Goal: Navigation & Orientation: Find specific page/section

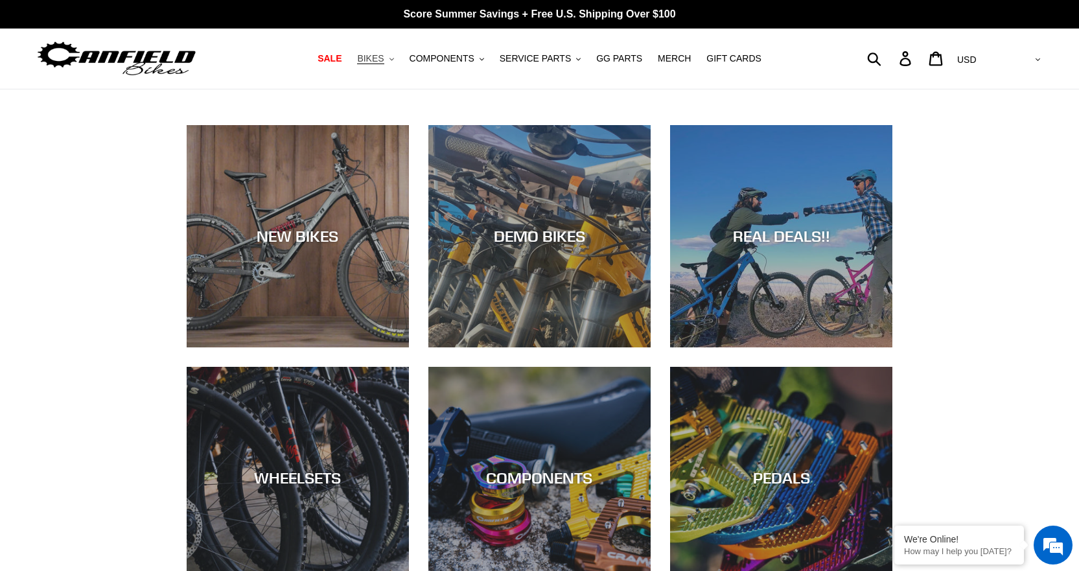
click at [384, 56] on span "BIKES" at bounding box center [370, 58] width 27 height 11
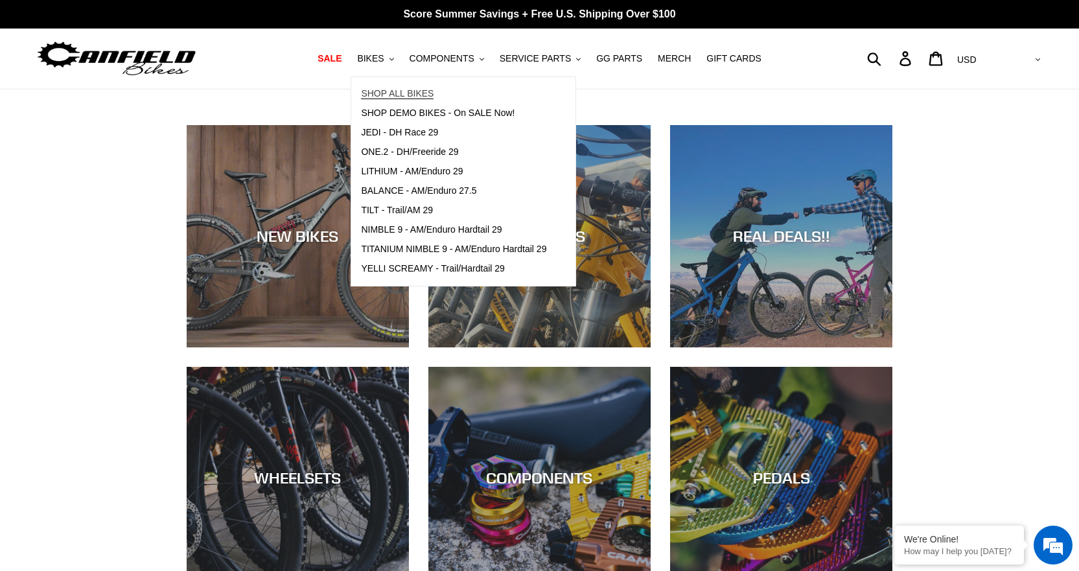
click at [410, 98] on span "SHOP ALL BIKES" at bounding box center [397, 93] width 73 height 11
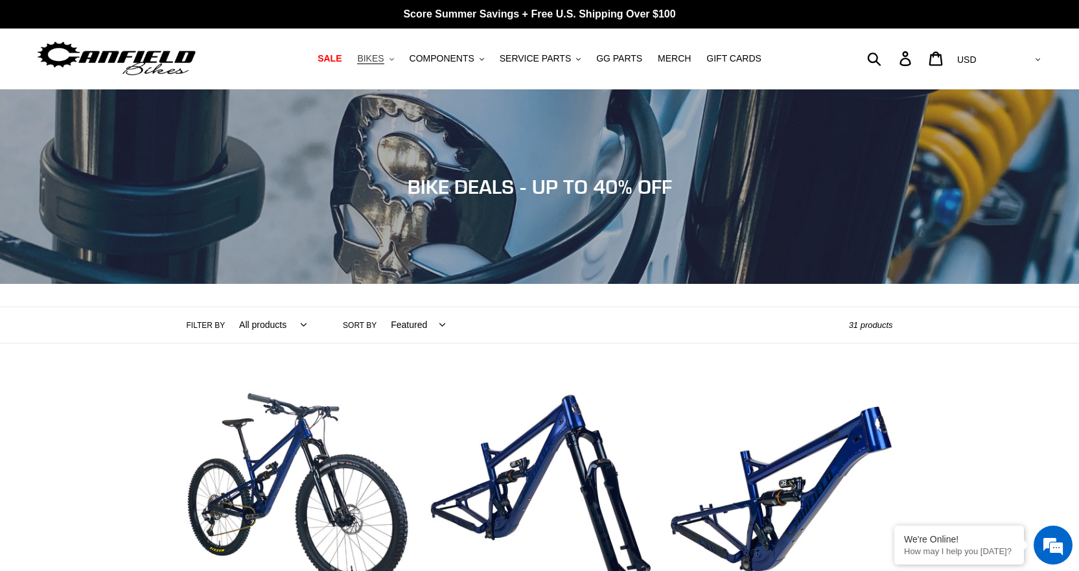
click at [394, 60] on icon ".cls-1{fill:#231f20}" at bounding box center [391, 59] width 5 height 5
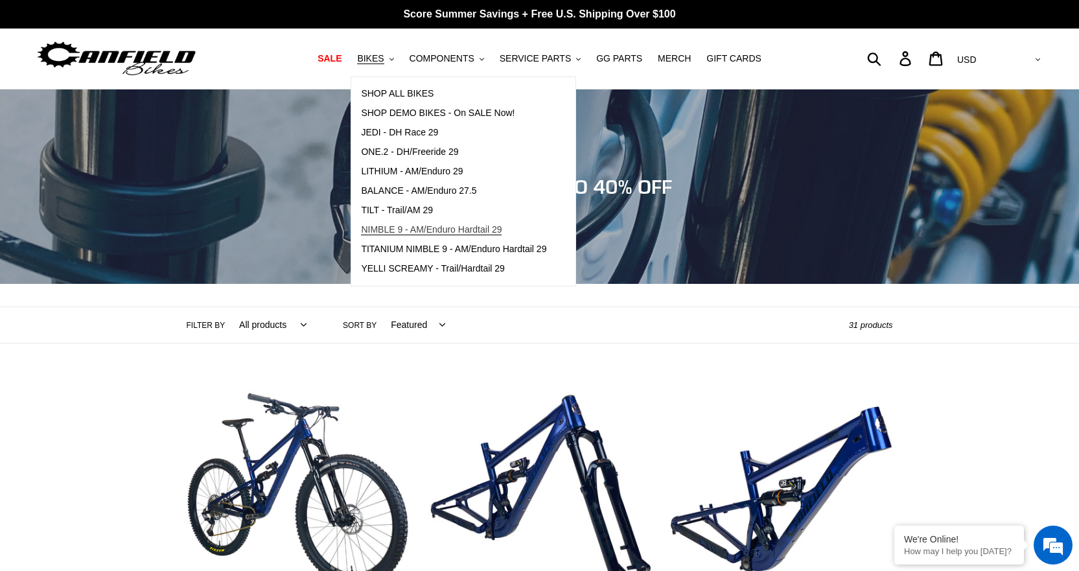
click at [415, 231] on span "NIMBLE 9 - AM/Enduro Hardtail 29" at bounding box center [431, 229] width 141 height 11
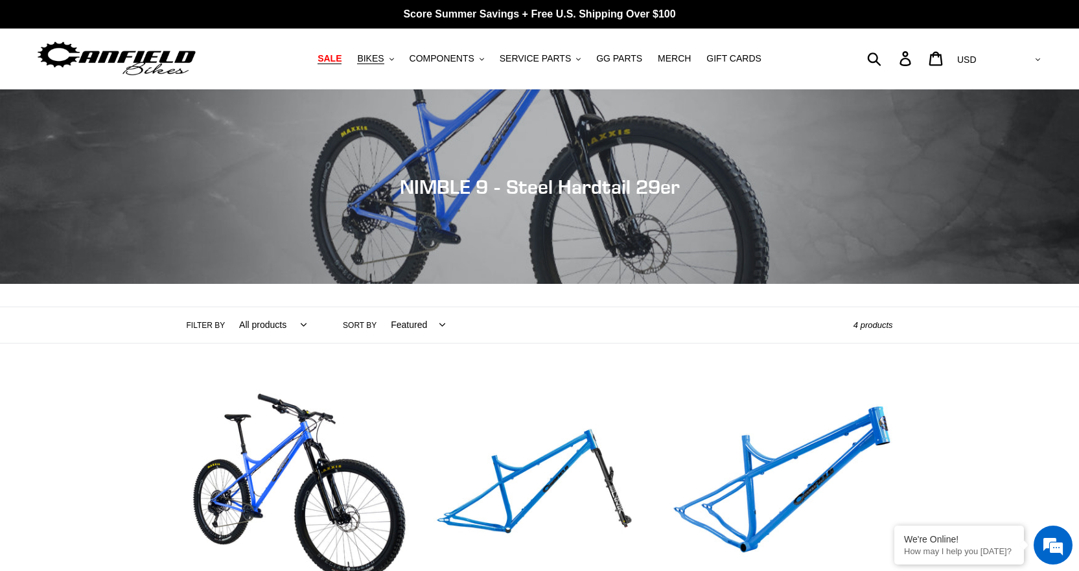
click at [342, 64] on span "SALE" at bounding box center [330, 58] width 24 height 11
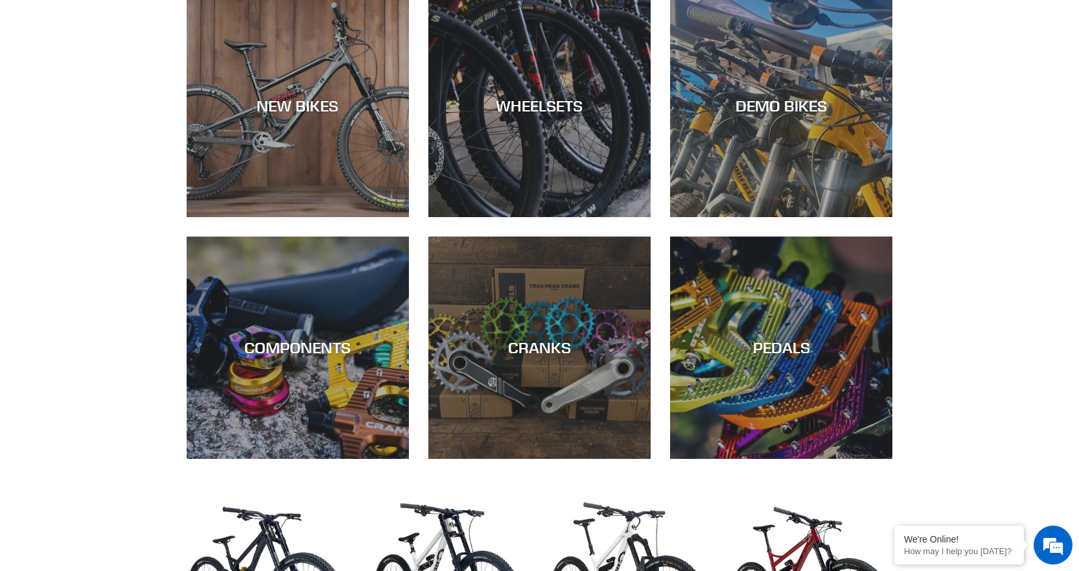
scroll to position [389, 0]
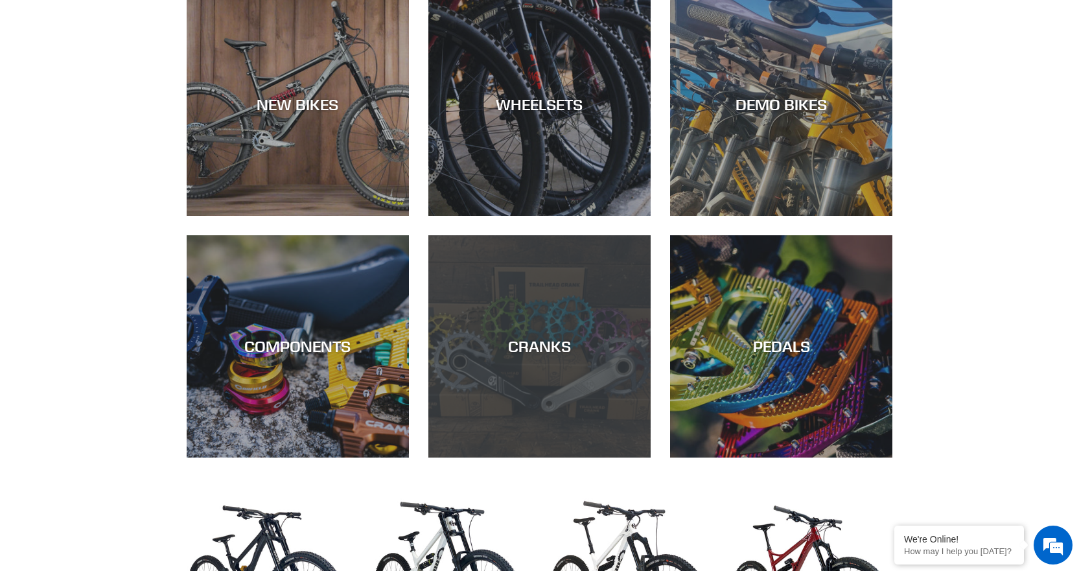
click at [544, 343] on div "CRANKS" at bounding box center [539, 346] width 222 height 19
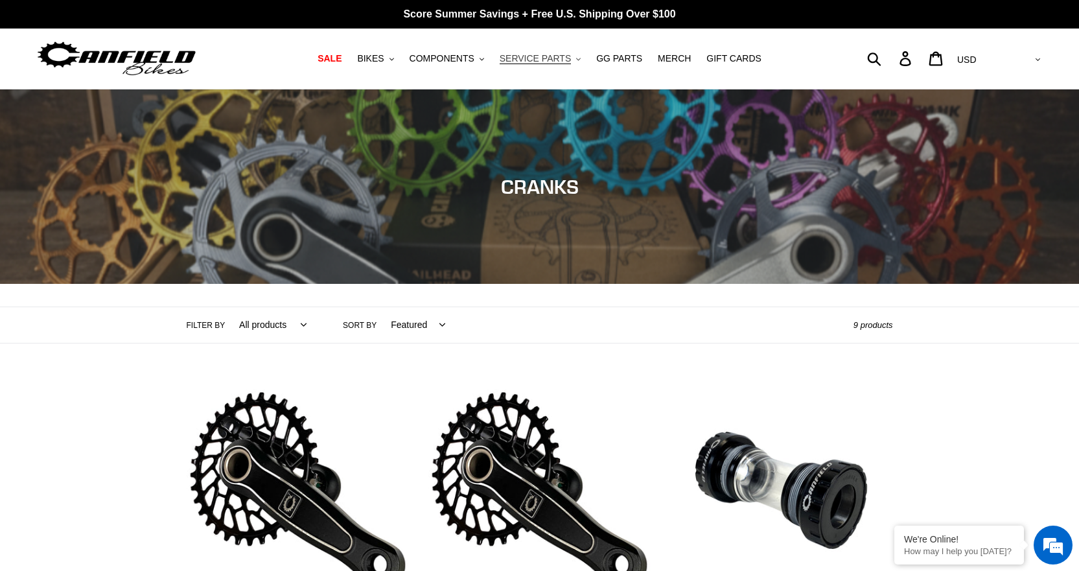
click at [531, 54] on span "SERVICE PARTS" at bounding box center [535, 58] width 71 height 11
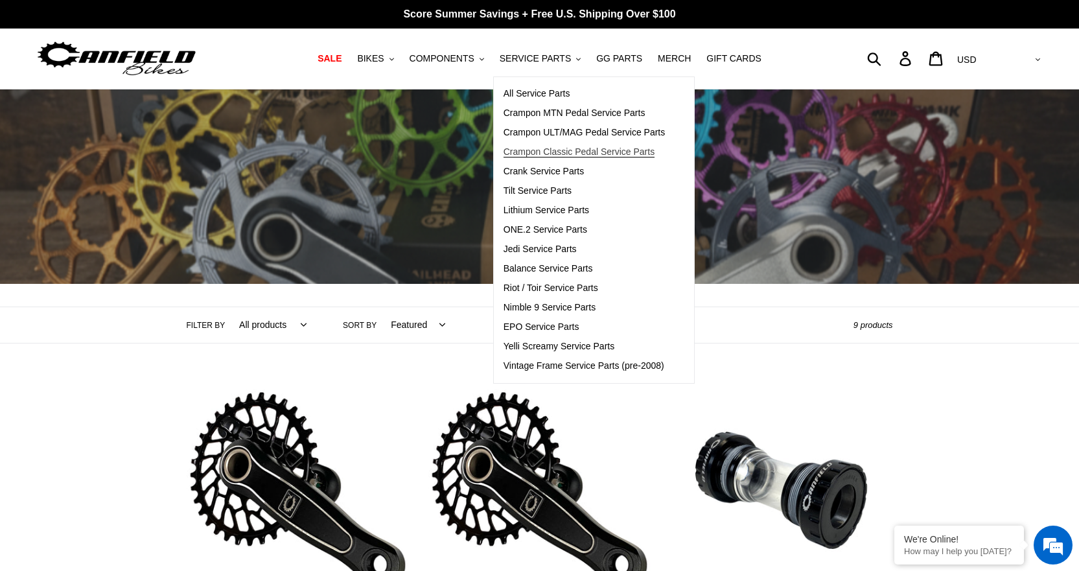
click at [561, 151] on span "Crampon Classic Pedal Service Parts" at bounding box center [579, 151] width 151 height 11
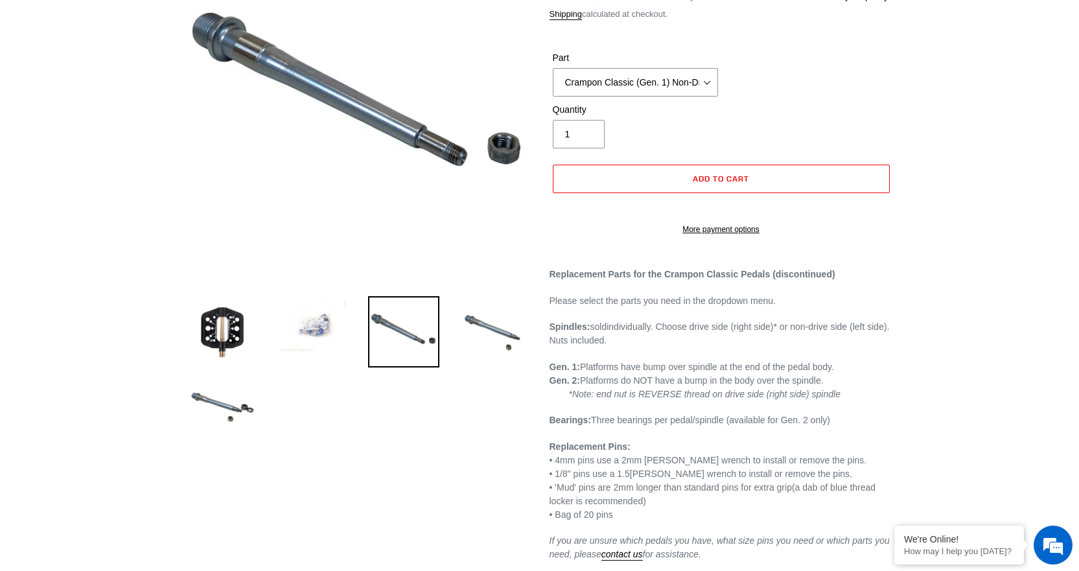
scroll to position [194, 0]
click at [494, 331] on img at bounding box center [494, 330] width 71 height 71
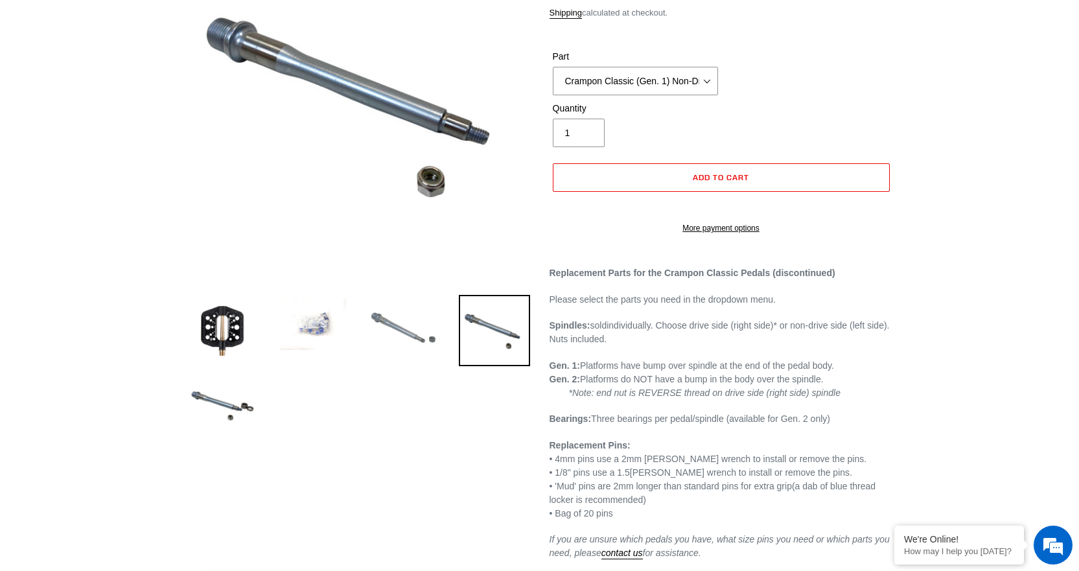
click at [410, 336] on img at bounding box center [403, 330] width 71 height 71
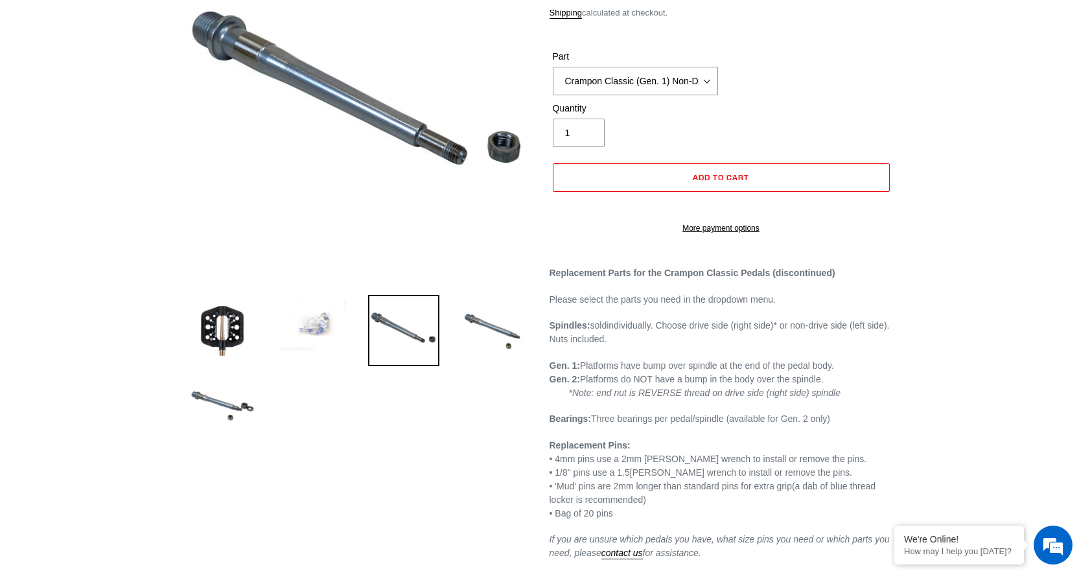
click at [331, 341] on img at bounding box center [312, 324] width 71 height 58
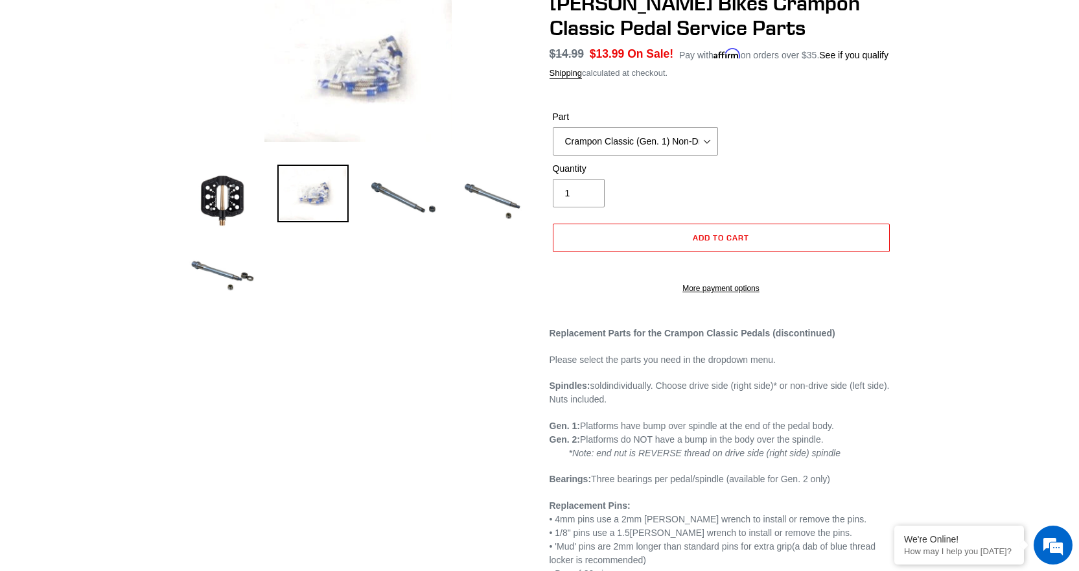
scroll to position [0, 0]
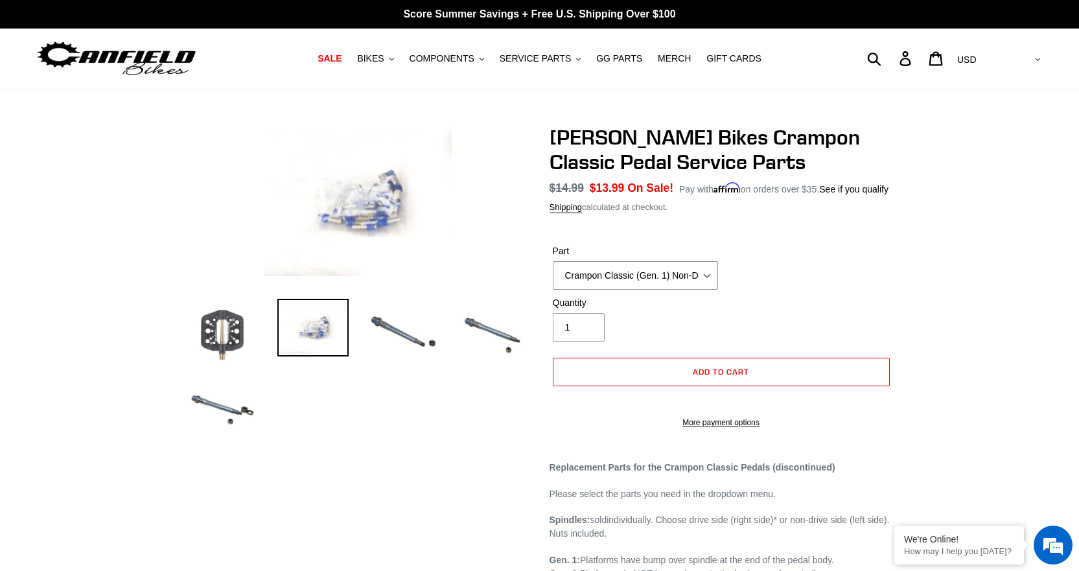
click at [224, 332] on img at bounding box center [222, 334] width 71 height 71
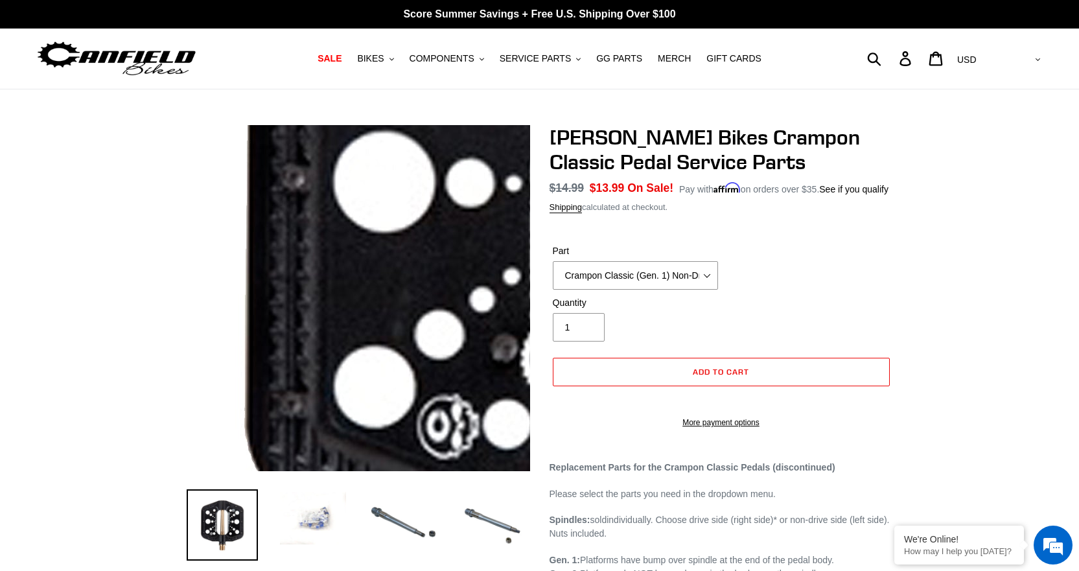
click at [249, 314] on img at bounding box center [670, 252] width 1327 height 1327
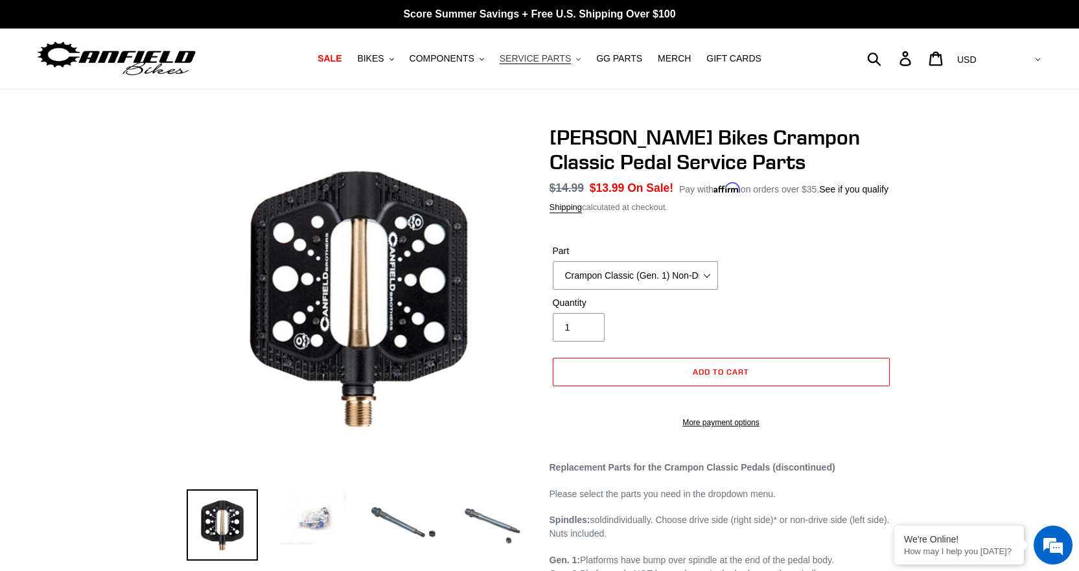
click at [524, 60] on span "SERVICE PARTS" at bounding box center [535, 58] width 71 height 11
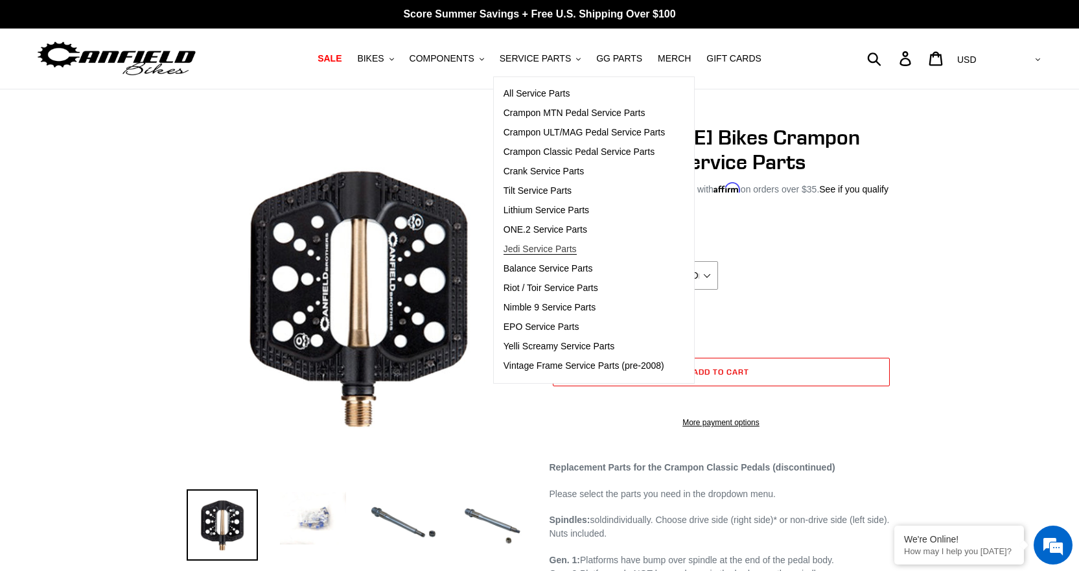
click at [531, 251] on span "Jedi Service Parts" at bounding box center [540, 249] width 73 height 11
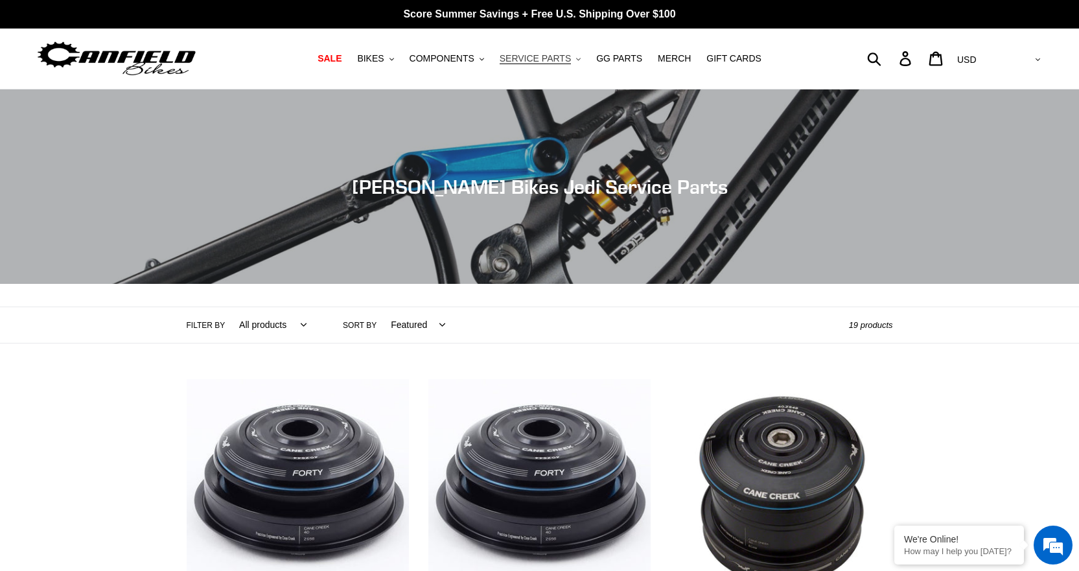
click at [520, 58] on span "SERVICE PARTS" at bounding box center [535, 58] width 71 height 11
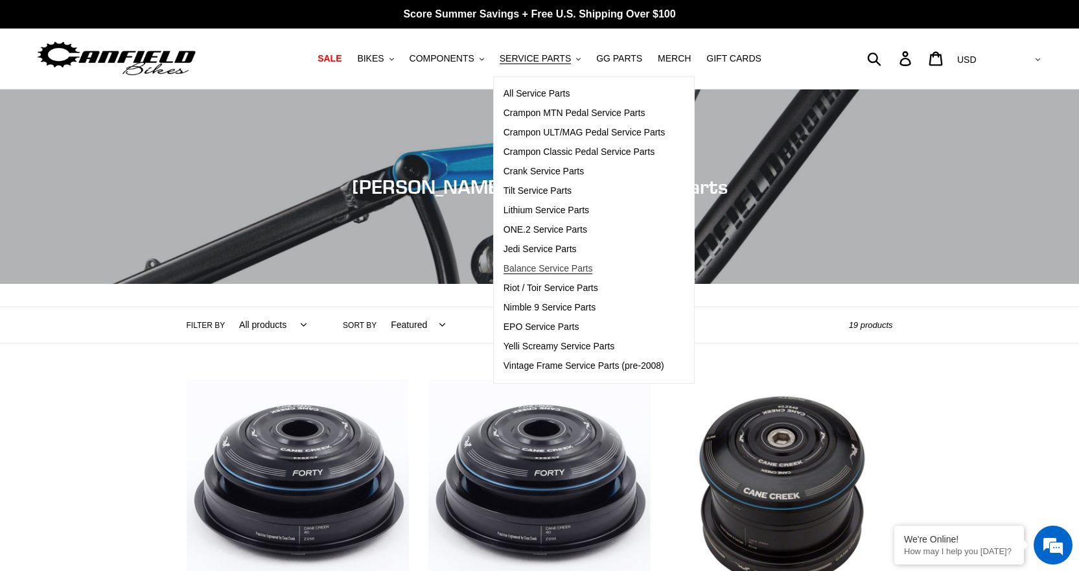
click at [522, 266] on span "Balance Service Parts" at bounding box center [548, 268] width 89 height 11
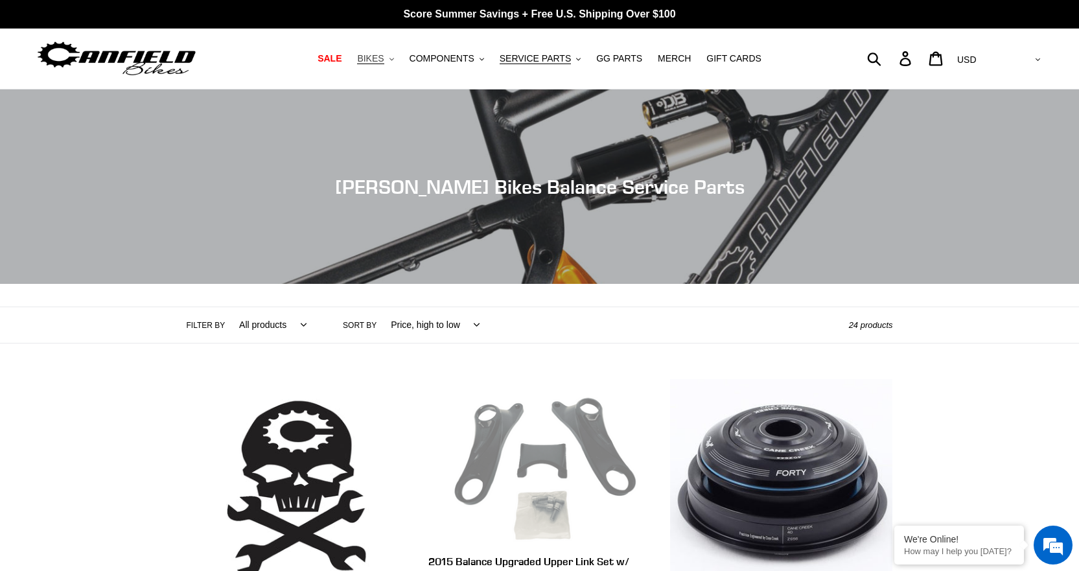
click at [381, 58] on span "BIKES" at bounding box center [370, 58] width 27 height 11
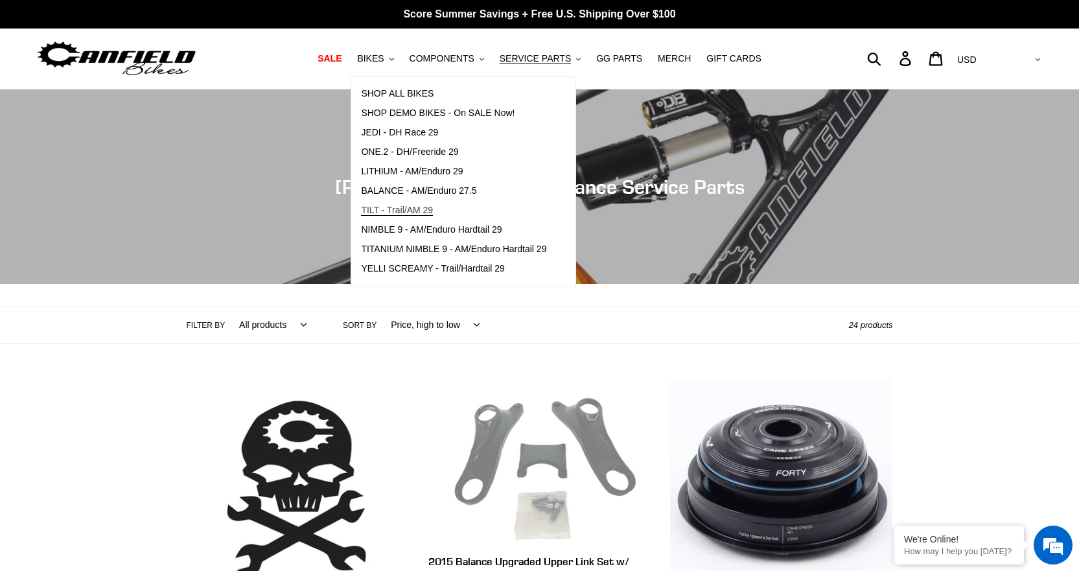
click at [399, 212] on span "TILT - Trail/AM 29" at bounding box center [397, 210] width 72 height 11
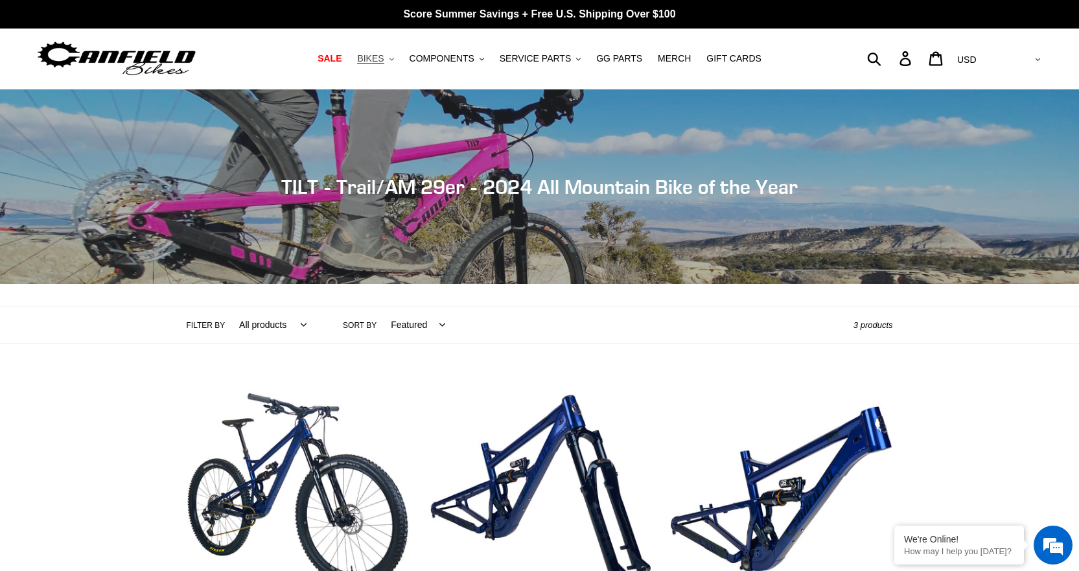
click at [384, 63] on span "BIKES" at bounding box center [370, 58] width 27 height 11
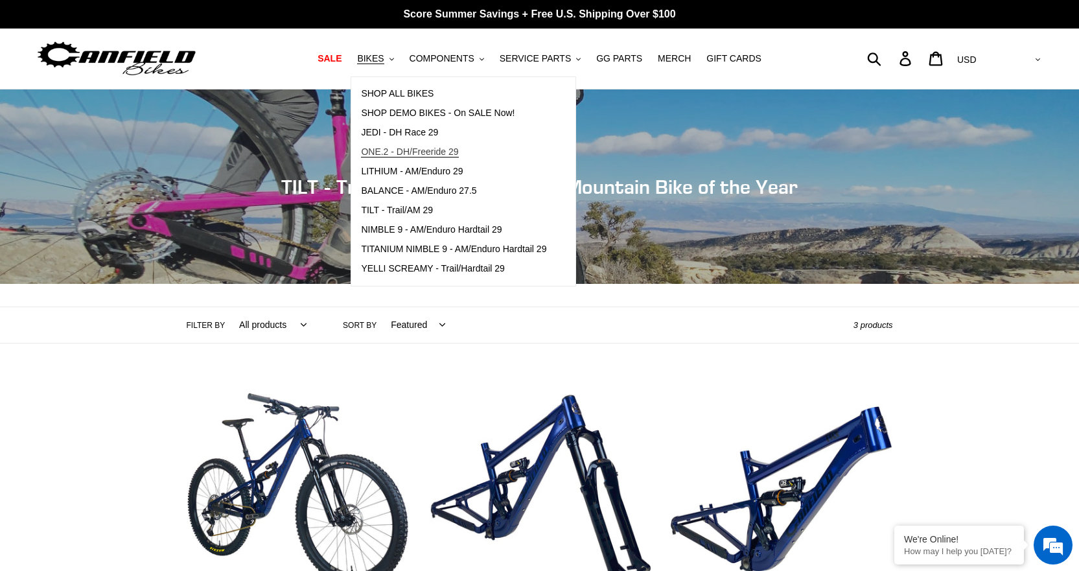
click at [396, 151] on span "ONE.2 - DH/Freeride 29" at bounding box center [409, 151] width 97 height 11
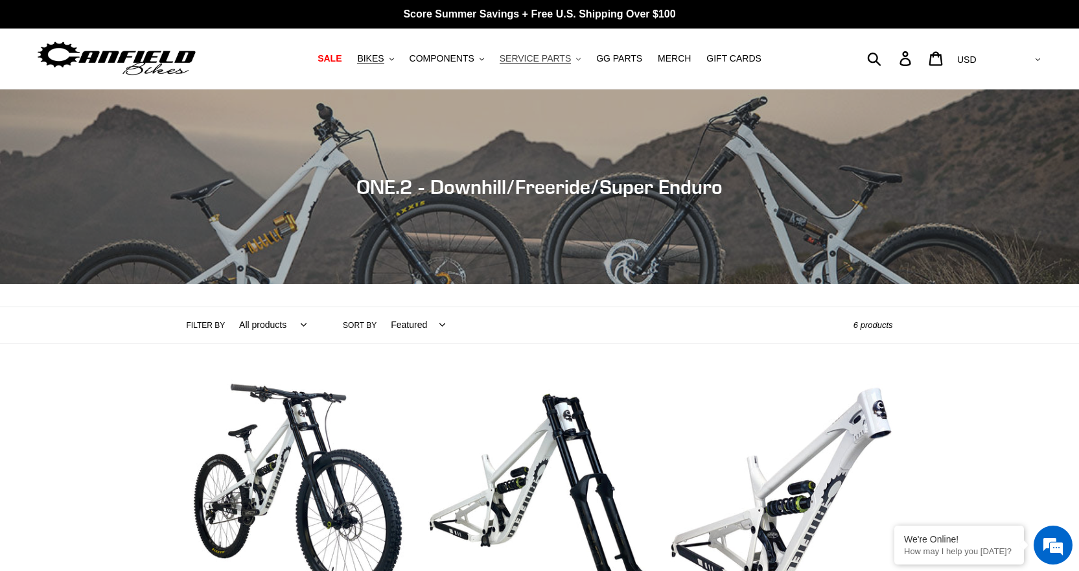
click at [547, 60] on span "SERVICE PARTS" at bounding box center [535, 58] width 71 height 11
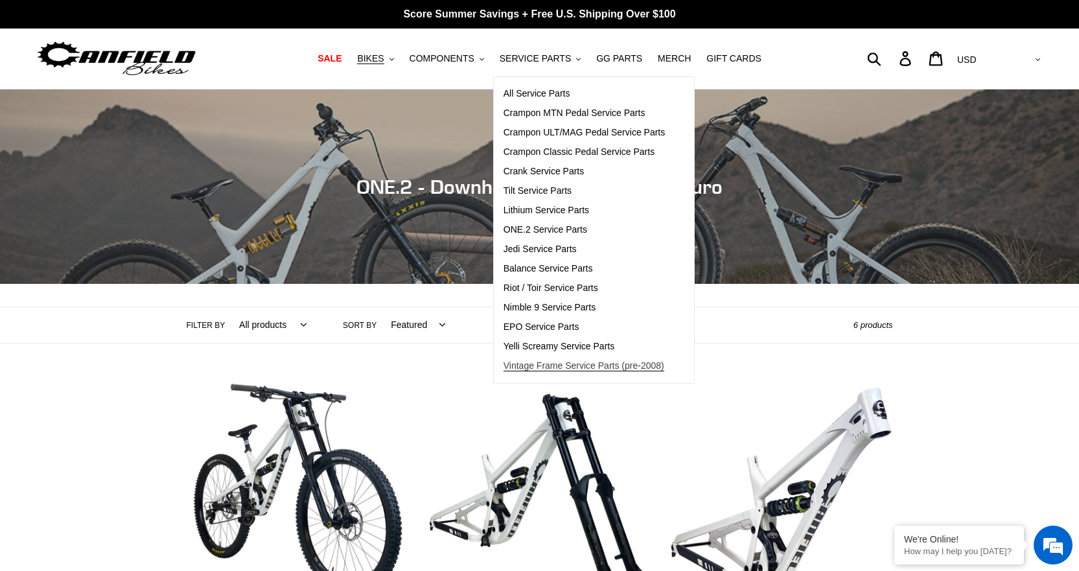
click at [542, 366] on span "Vintage Frame Service Parts (pre-2008)" at bounding box center [584, 365] width 161 height 11
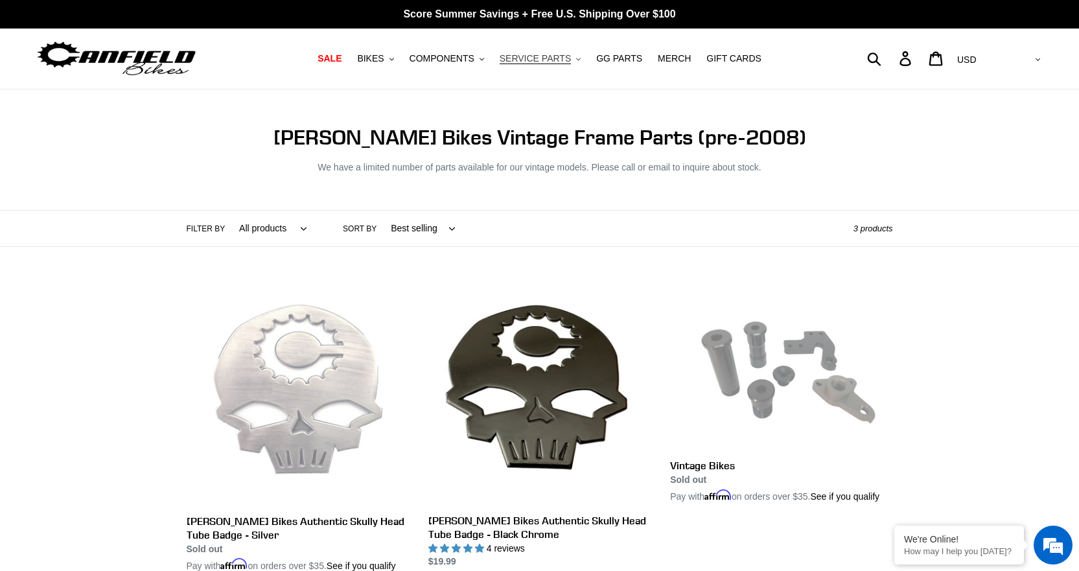
click at [529, 57] on span "SERVICE PARTS" at bounding box center [535, 58] width 71 height 11
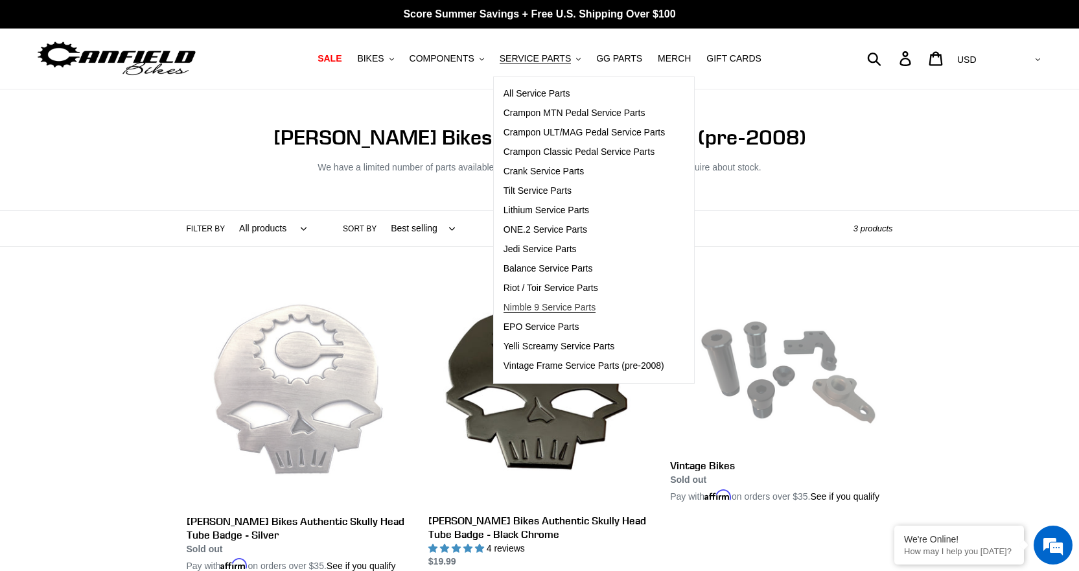
click at [527, 309] on span "Nimble 9 Service Parts" at bounding box center [550, 307] width 92 height 11
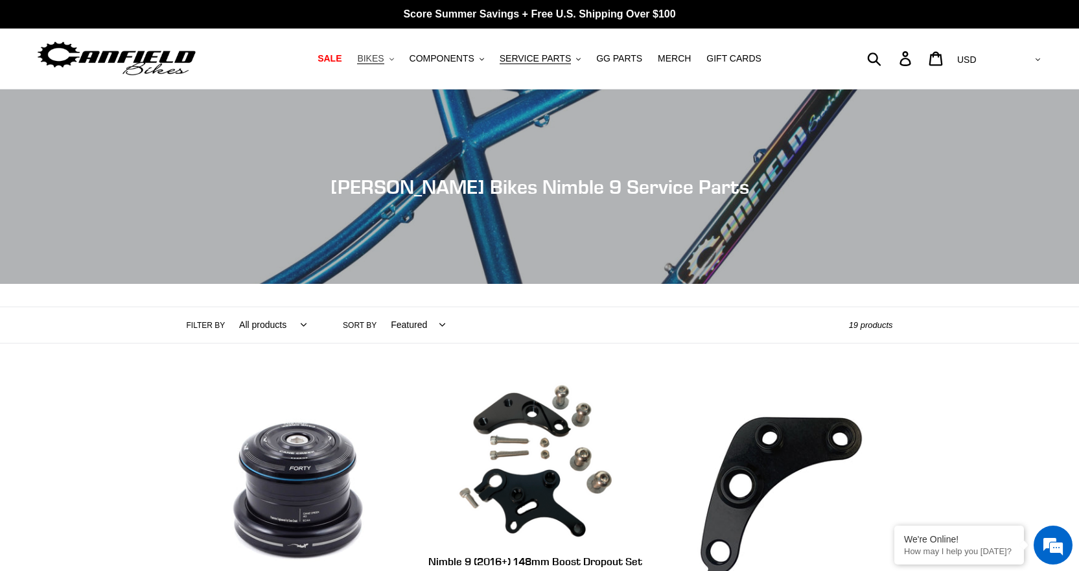
click at [384, 56] on span "BIKES" at bounding box center [370, 58] width 27 height 11
